Goal: Navigation & Orientation: Find specific page/section

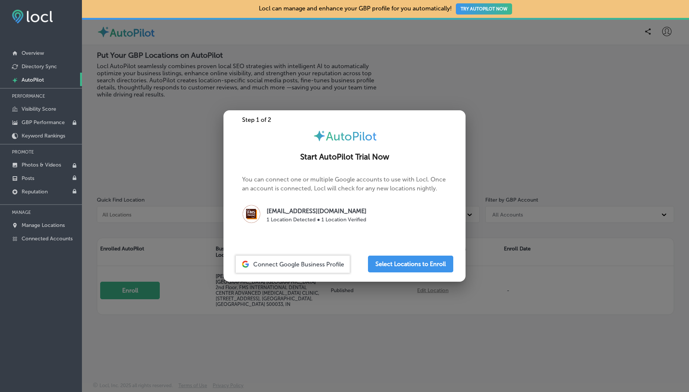
click at [118, 134] on div at bounding box center [344, 196] width 689 height 392
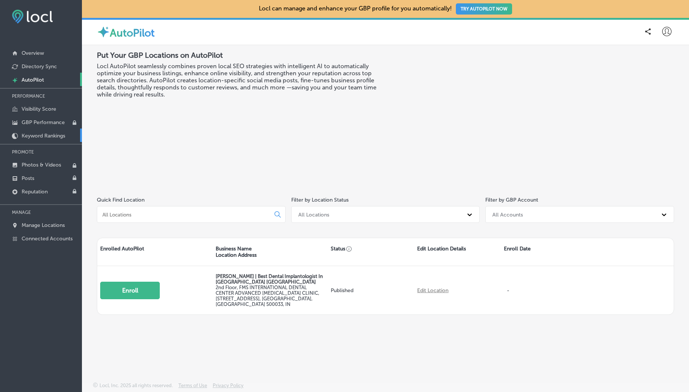
click at [43, 133] on p "Keyword Rankings" at bounding box center [44, 136] width 44 height 6
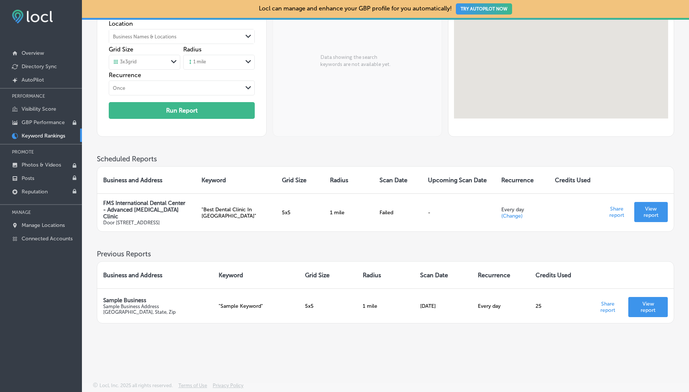
scroll to position [90, 0]
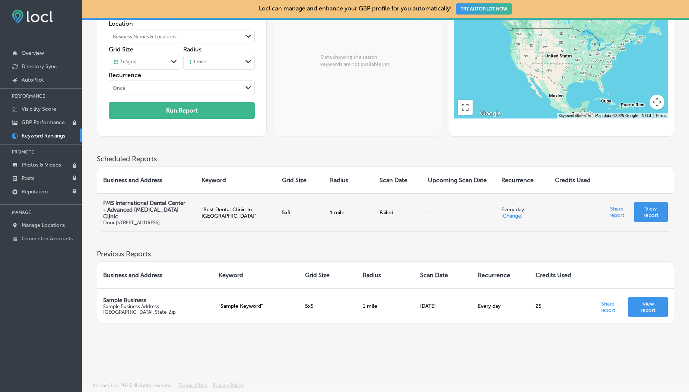
click at [644, 206] on p "View report" at bounding box center [651, 212] width 22 height 13
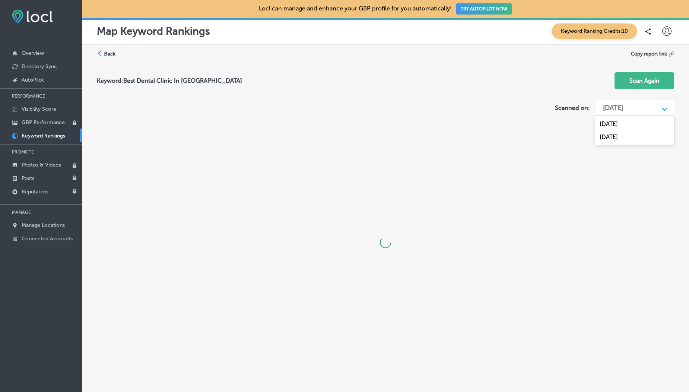
click at [623, 104] on div "Mar 13, 2025" at bounding box center [613, 108] width 20 height 8
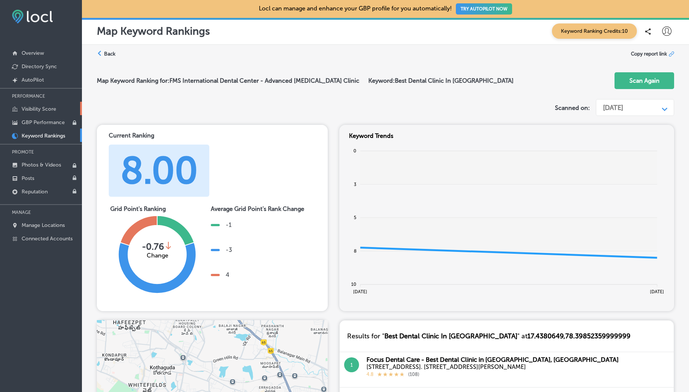
click at [40, 110] on p "Visibility Score" at bounding box center [39, 109] width 35 height 6
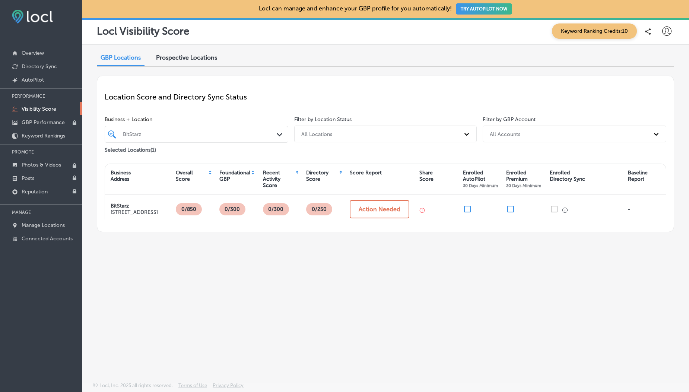
click at [144, 131] on div "BitStarz" at bounding box center [200, 134] width 155 height 6
click at [209, 55] on span "Prospective Locations" at bounding box center [186, 57] width 61 height 7
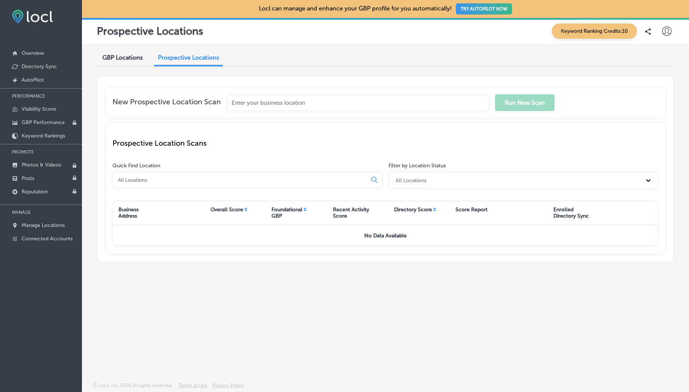
click at [664, 29] on icon at bounding box center [666, 30] width 9 height 9
click at [657, 101] on li "Log Out" at bounding box center [652, 96] width 51 height 17
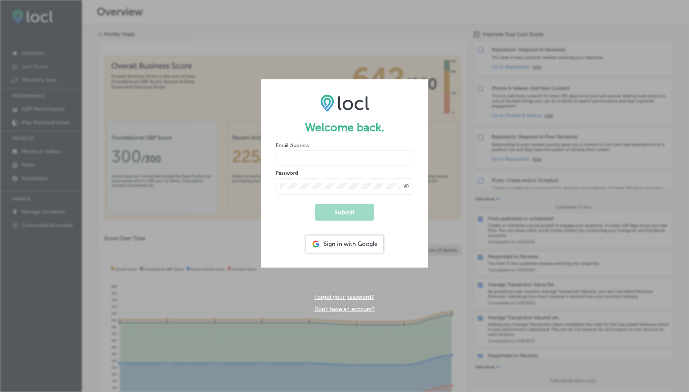
type input "vasilikigreece69+testfnf@gmail.com"
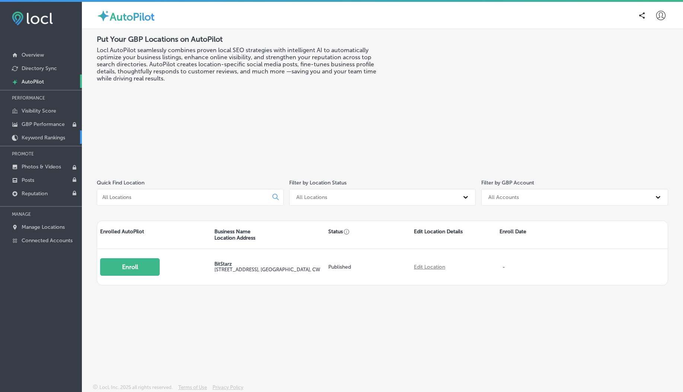
click at [54, 139] on p "Keyword Rankings" at bounding box center [44, 137] width 44 height 6
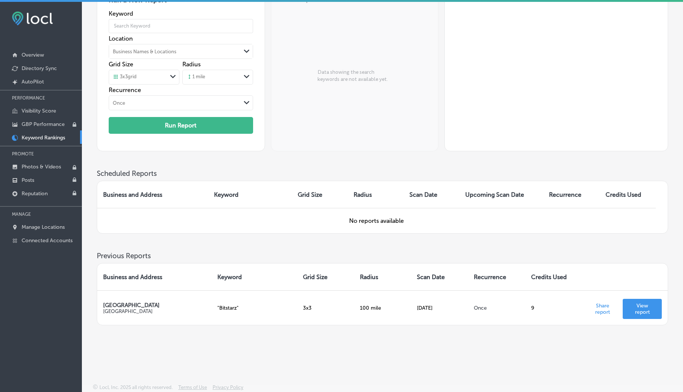
scroll to position [2, 0]
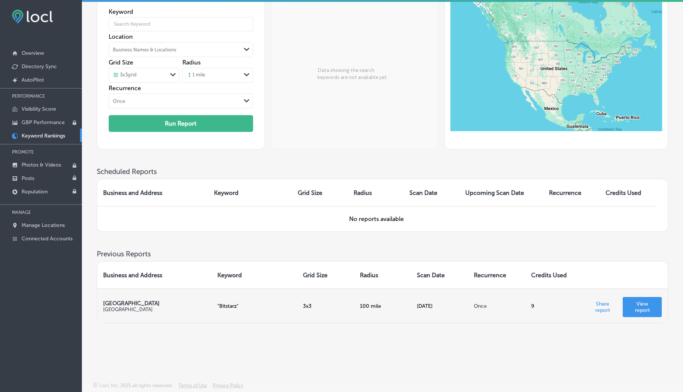
click at [643, 308] on p "View report" at bounding box center [642, 307] width 27 height 13
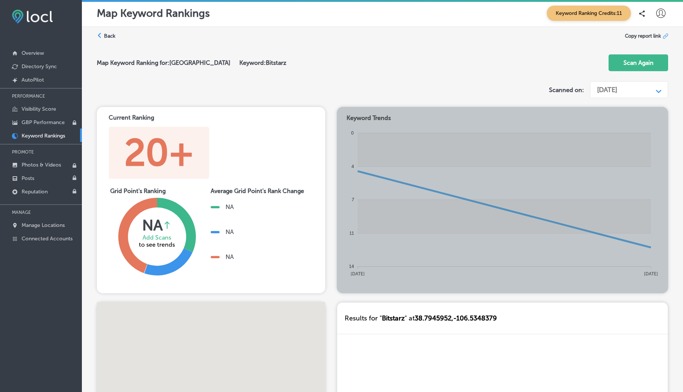
click at [602, 93] on div "[DATE]" at bounding box center [607, 90] width 20 height 8
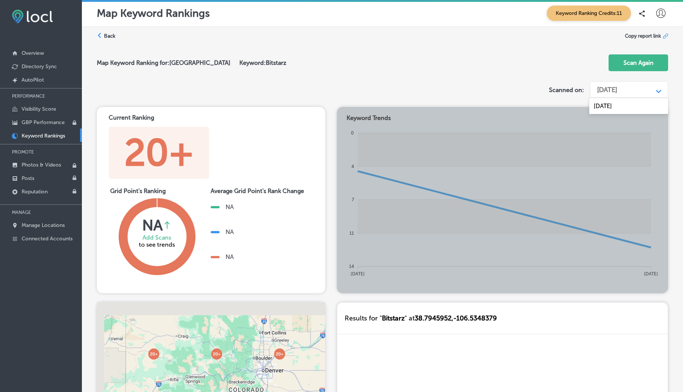
click at [397, 52] on div "Map Keyword Ranking for: [GEOGRAPHIC_DATA] Keyword: Bitstarz Scan Again" at bounding box center [383, 63] width 572 height 30
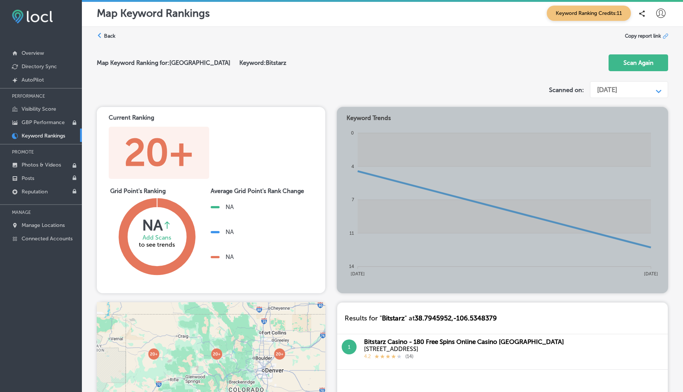
click at [106, 37] on label "Back" at bounding box center [110, 35] width 12 height 7
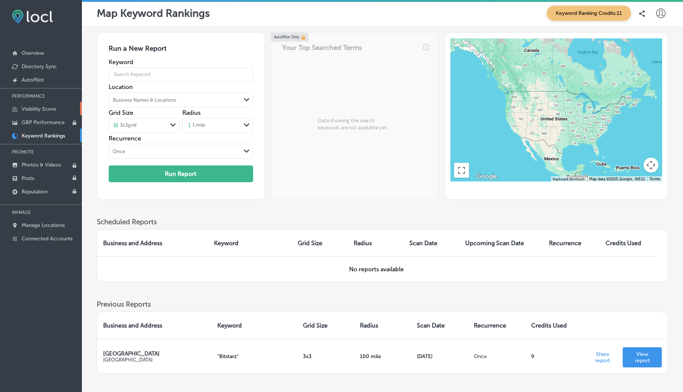
click at [40, 106] on p "Visibility Score" at bounding box center [39, 109] width 35 height 6
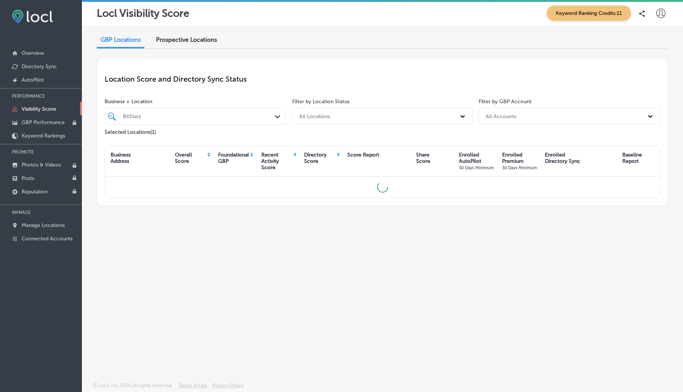
click at [661, 16] on icon at bounding box center [661, 13] width 9 height 9
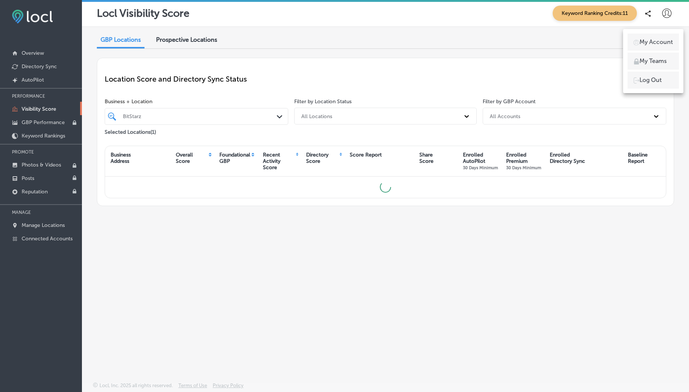
click at [655, 38] on p "My Account" at bounding box center [656, 42] width 34 height 9
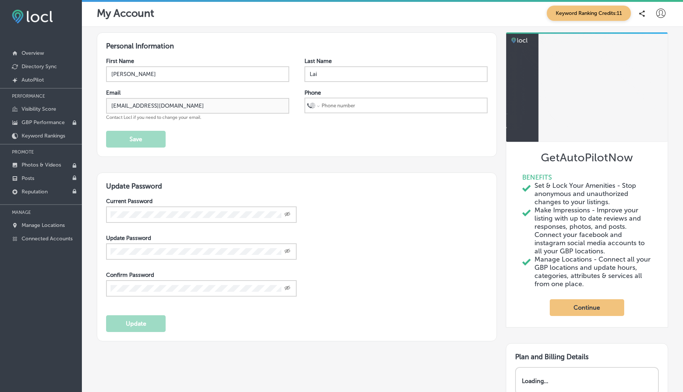
select select "US"
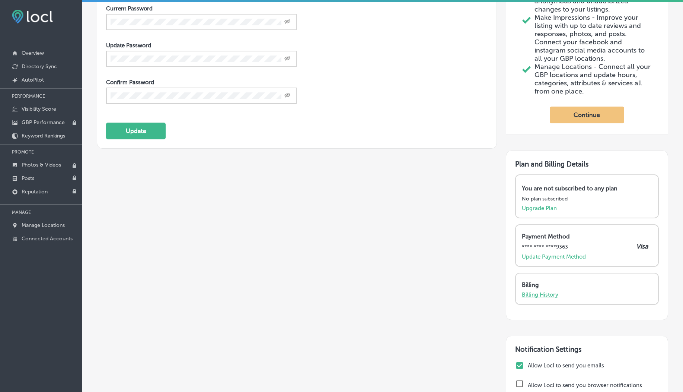
click at [536, 292] on p "Billing History" at bounding box center [540, 294] width 36 height 7
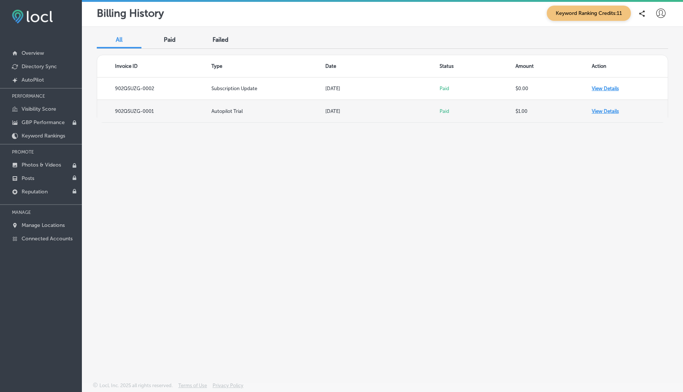
click at [602, 114] on td "View Details" at bounding box center [630, 111] width 76 height 22
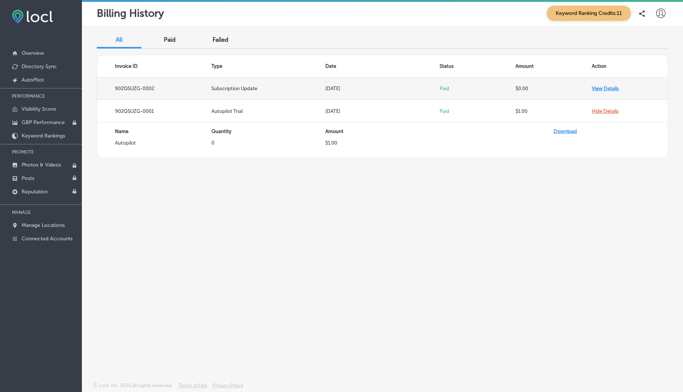
click at [599, 90] on td "View Details" at bounding box center [630, 88] width 76 height 22
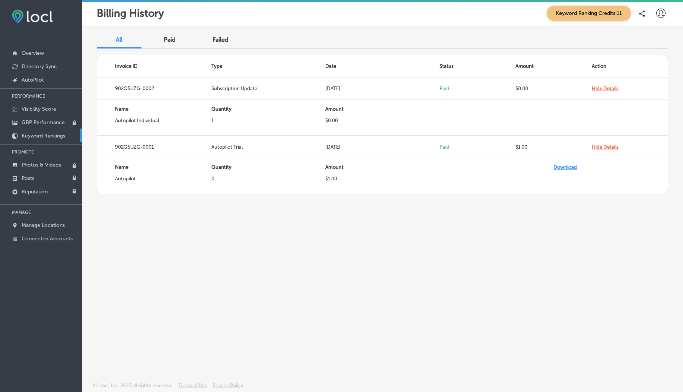
click at [46, 135] on p "Keyword Rankings" at bounding box center [44, 136] width 44 height 6
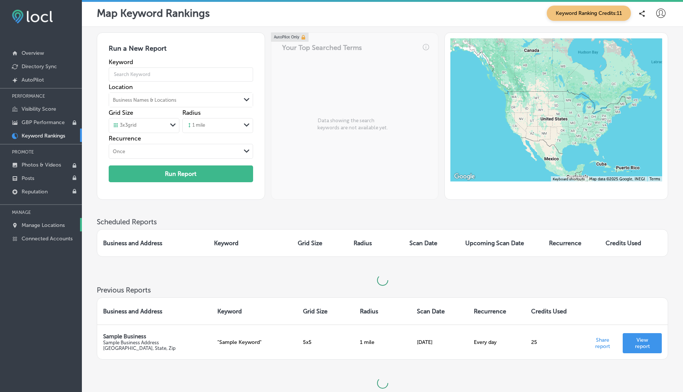
click at [34, 218] on link "Manage Locations" at bounding box center [41, 224] width 82 height 13
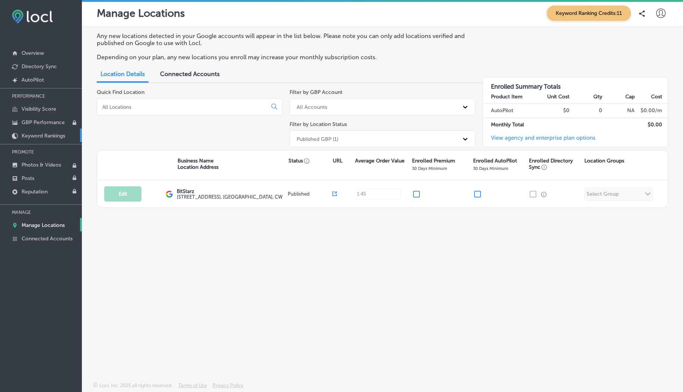
click at [41, 138] on p "Keyword Rankings" at bounding box center [44, 136] width 44 height 6
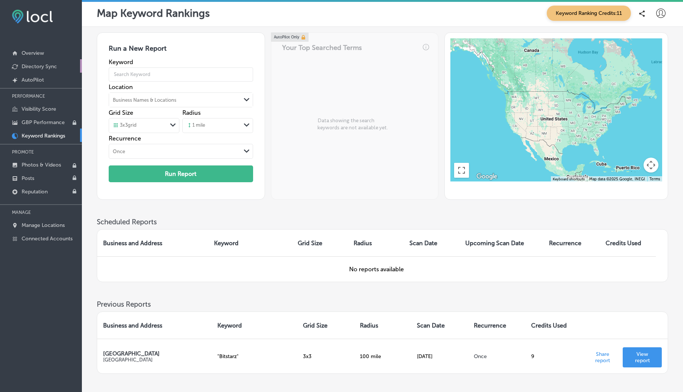
click at [46, 72] on link "Directory Sync" at bounding box center [41, 65] width 82 height 13
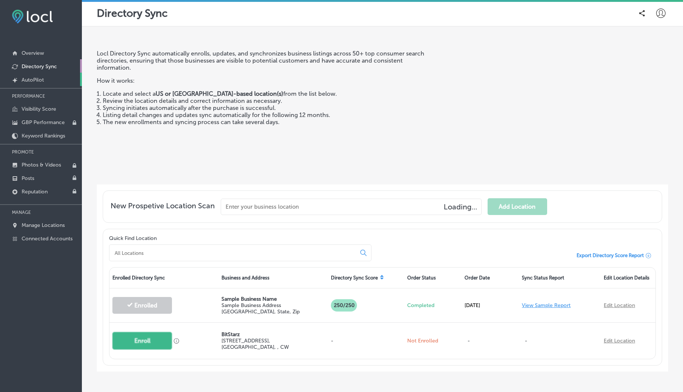
click at [37, 82] on p "AutoPilot" at bounding box center [33, 80] width 22 height 6
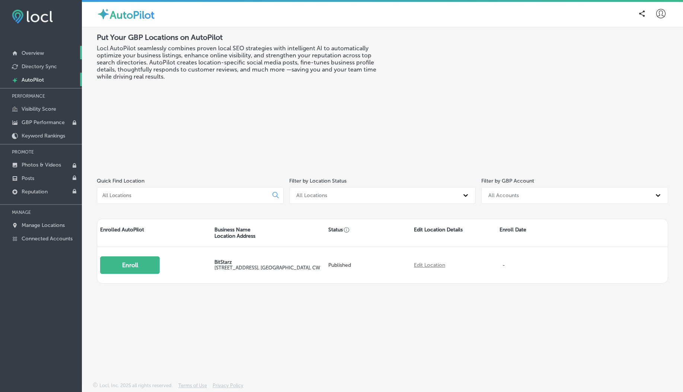
click at [30, 48] on link "Overview" at bounding box center [41, 52] width 82 height 13
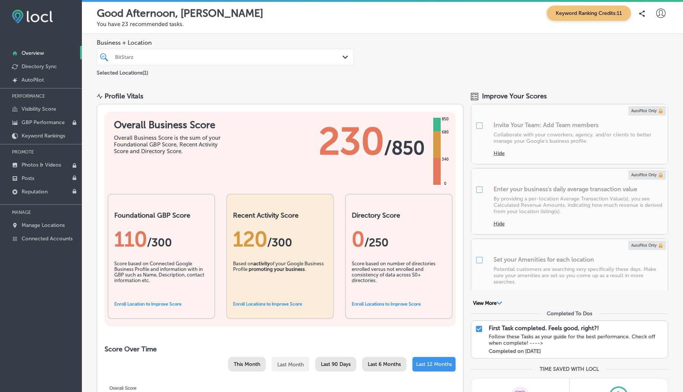
scroll to position [249, 0]
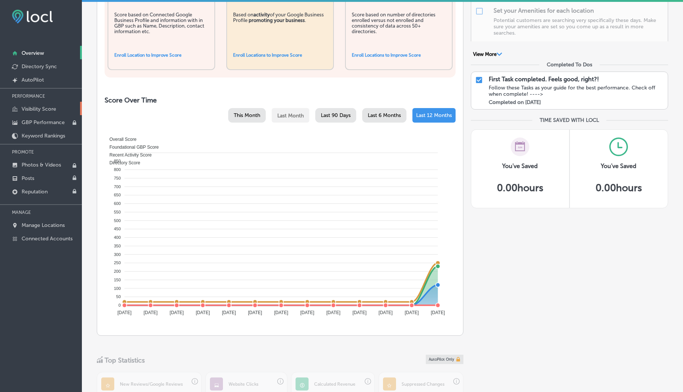
click at [41, 109] on p "Visibility Score" at bounding box center [39, 109] width 35 height 6
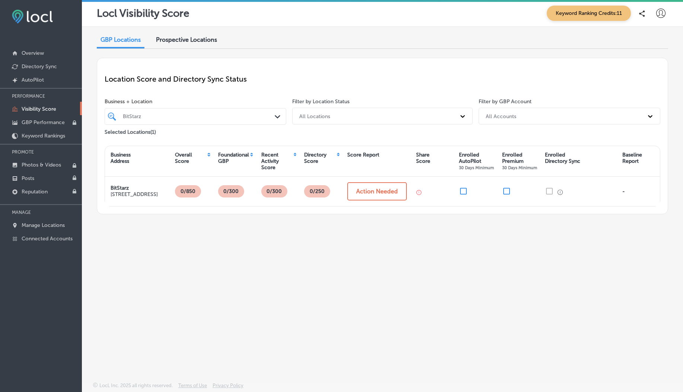
click at [197, 40] on span "Prospective Locations" at bounding box center [186, 39] width 61 height 7
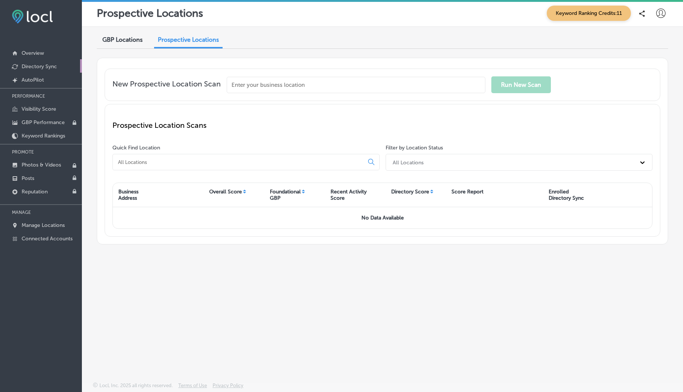
click at [34, 60] on link "Directory Sync" at bounding box center [41, 65] width 82 height 13
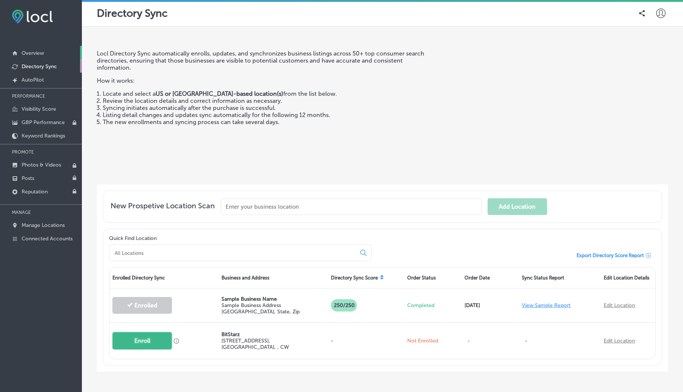
click at [31, 56] on p "Overview" at bounding box center [33, 53] width 22 height 6
